Goal: Register for event/course

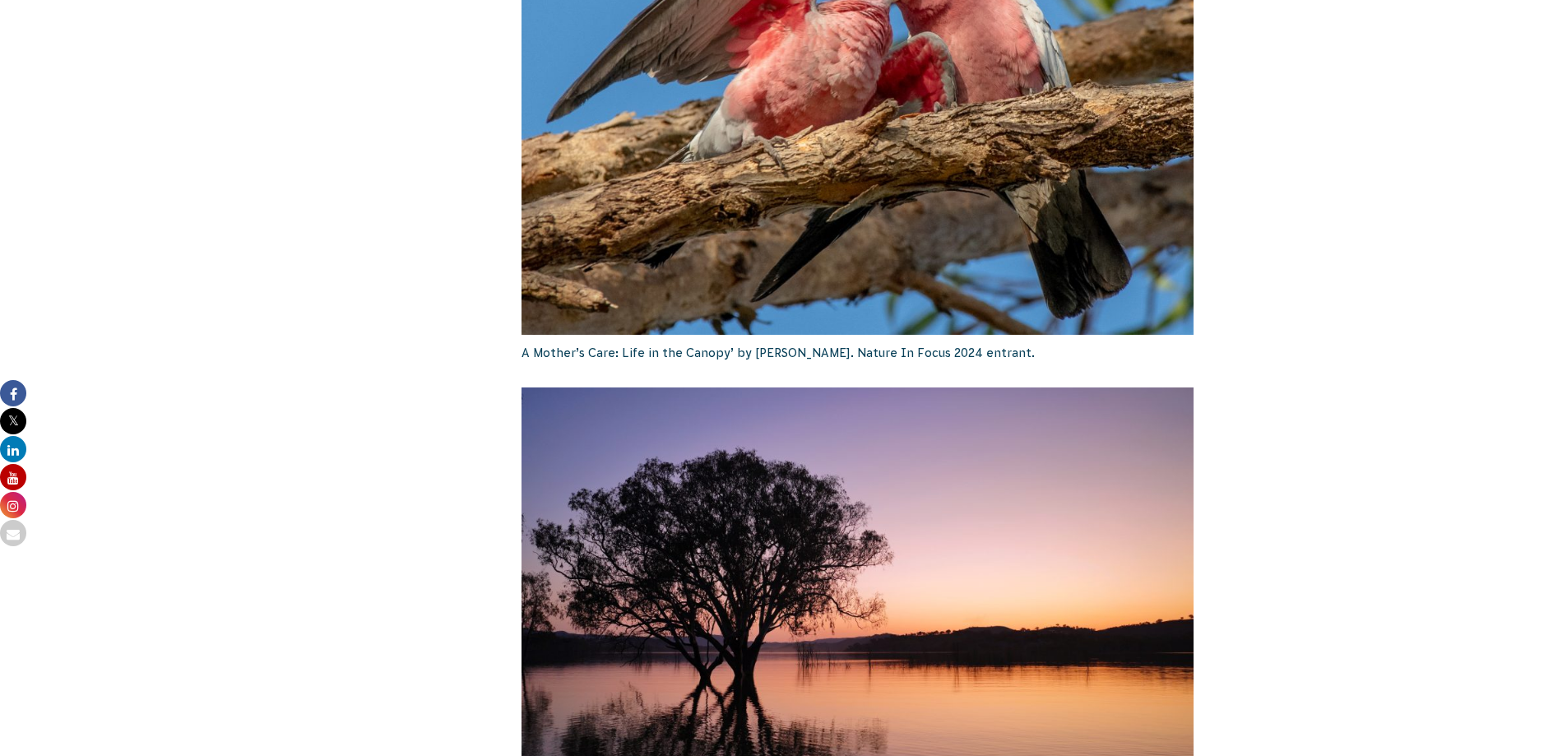
click at [1566, 416] on html "About Us Our Priorities Reconciliation Impact Our Board Our People Careers CVA …" at bounding box center [783, 609] width 1567 height 6147
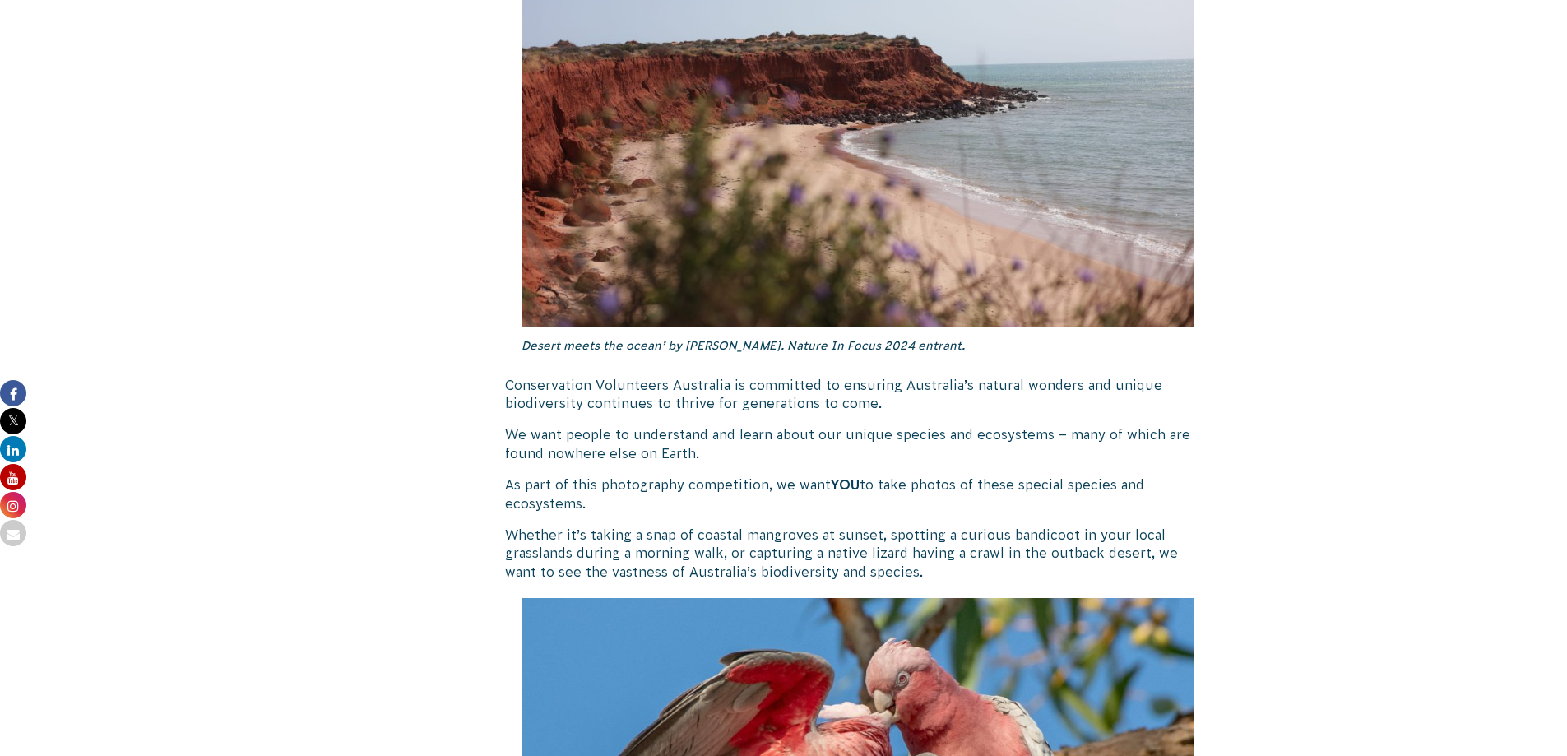
scroll to position [1984, 0]
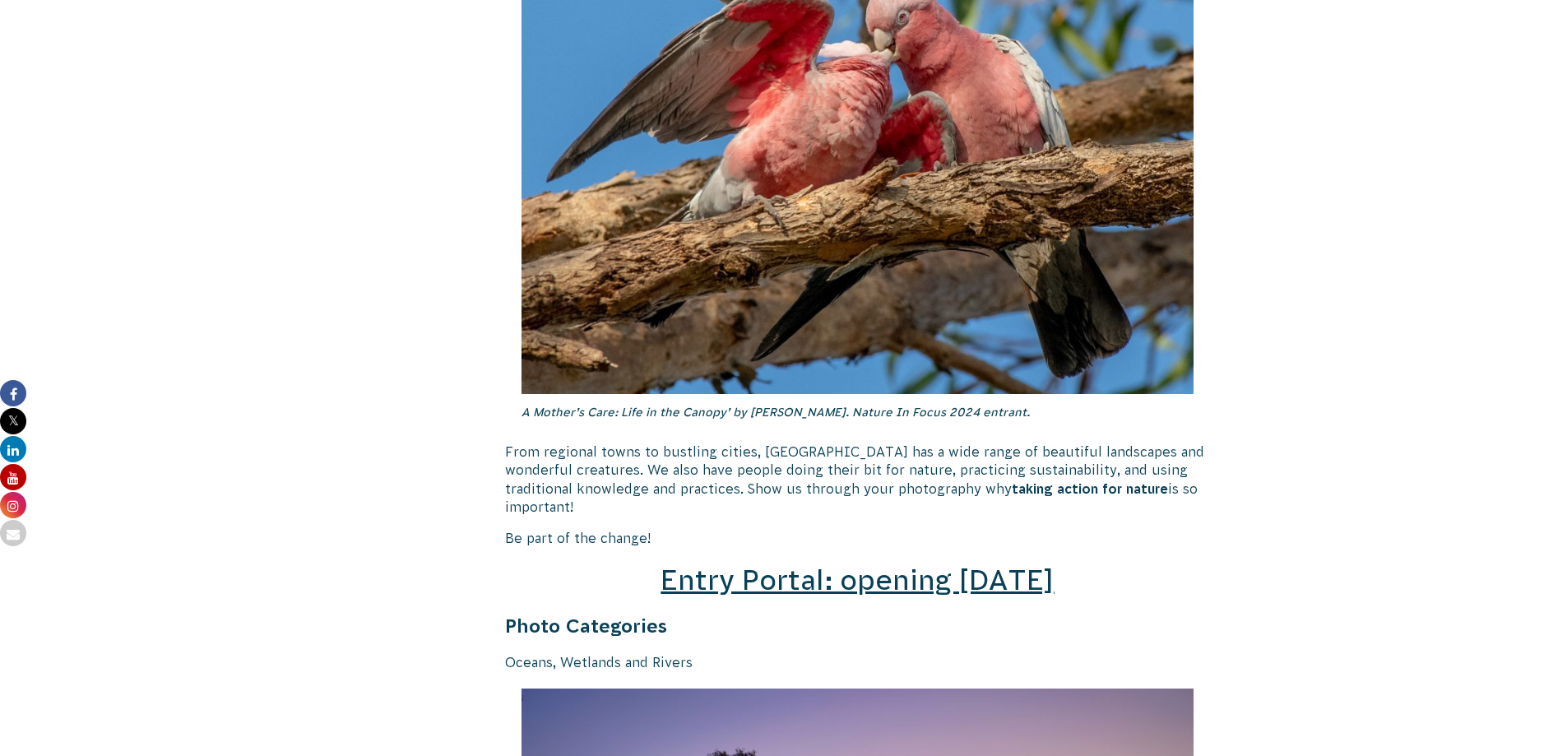
click at [948, 564] on span "Entry Portal: opening [DATE]" at bounding box center [856, 579] width 393 height 31
